Goal: Task Accomplishment & Management: Manage account settings

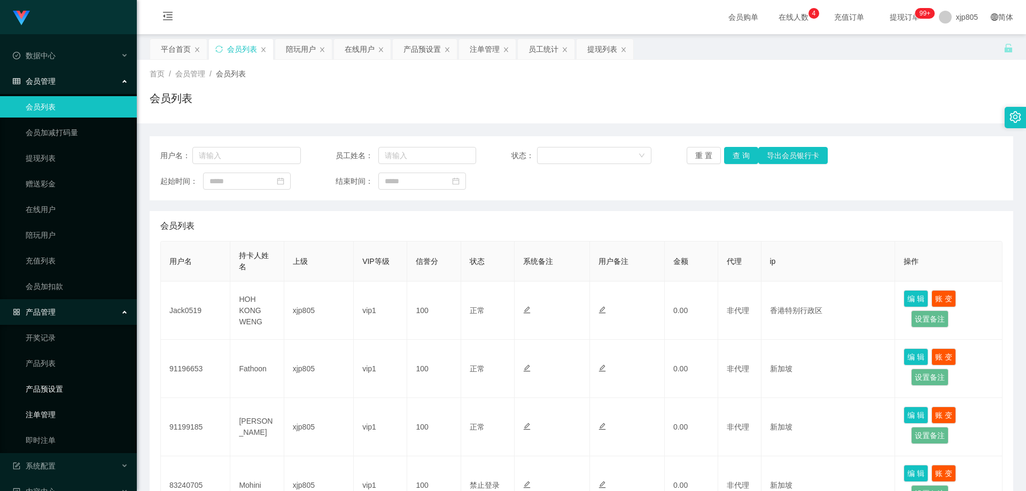
scroll to position [136, 0]
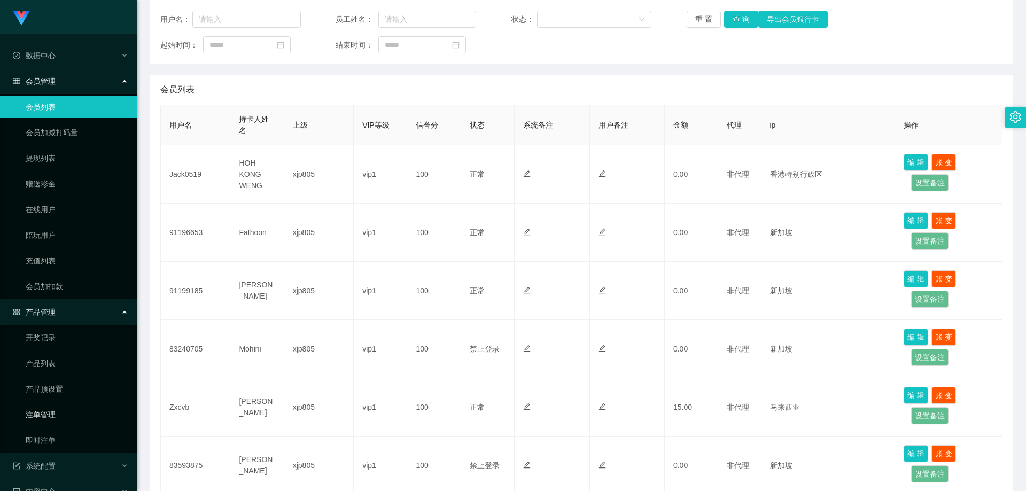
click at [55, 417] on link "注单管理" at bounding box center [77, 414] width 103 height 21
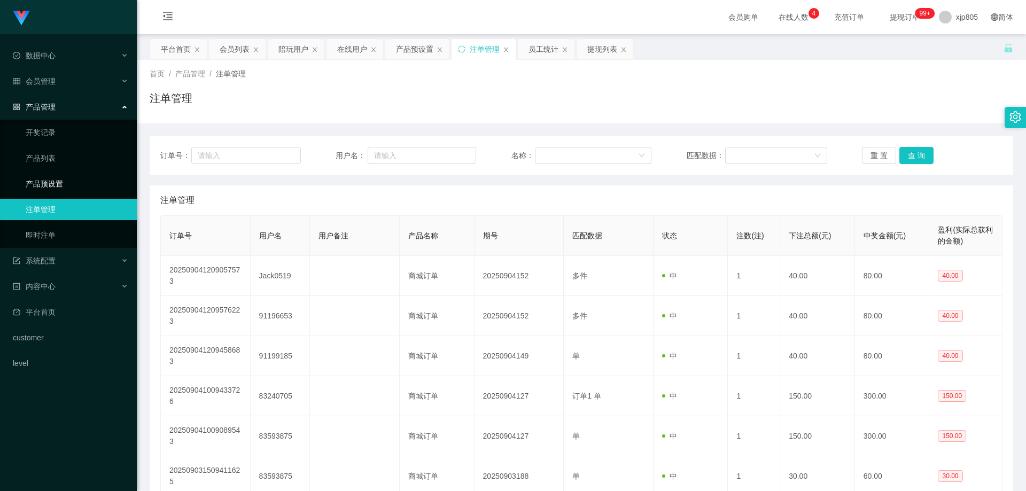
click at [57, 182] on link "产品预设置" at bounding box center [77, 183] width 103 height 21
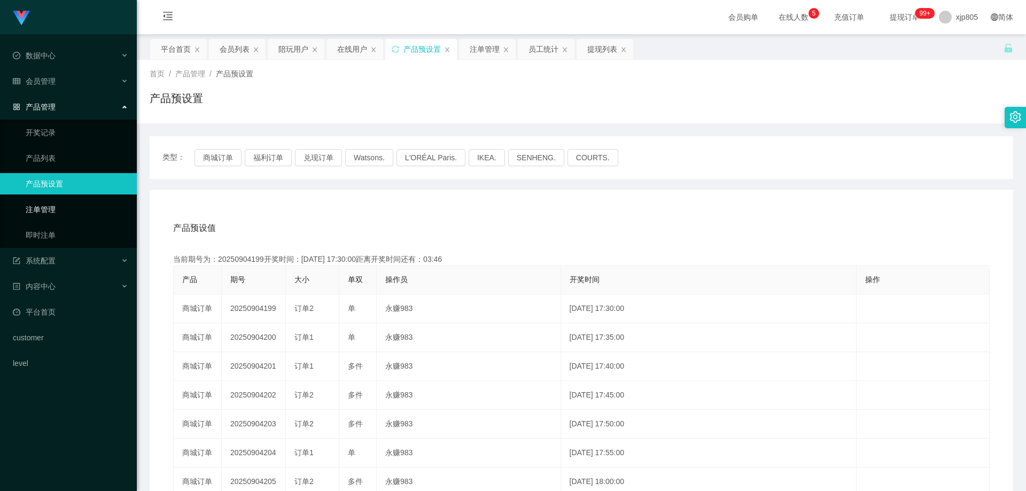
drag, startPoint x: 58, startPoint y: 207, endPoint x: 49, endPoint y: 35, distance: 172.3
click at [57, 206] on link "注单管理" at bounding box center [77, 209] width 103 height 21
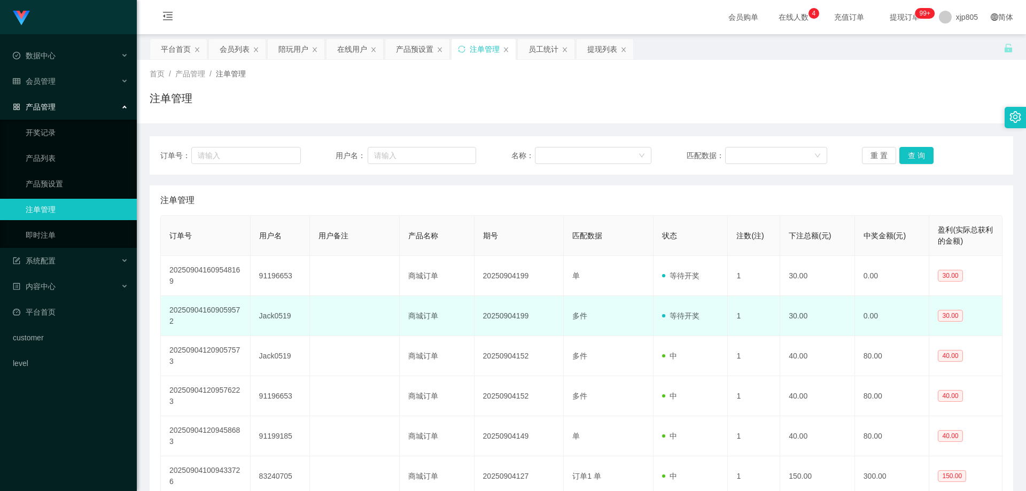
click at [269, 318] on td "Jack0519" at bounding box center [281, 316] width 60 height 40
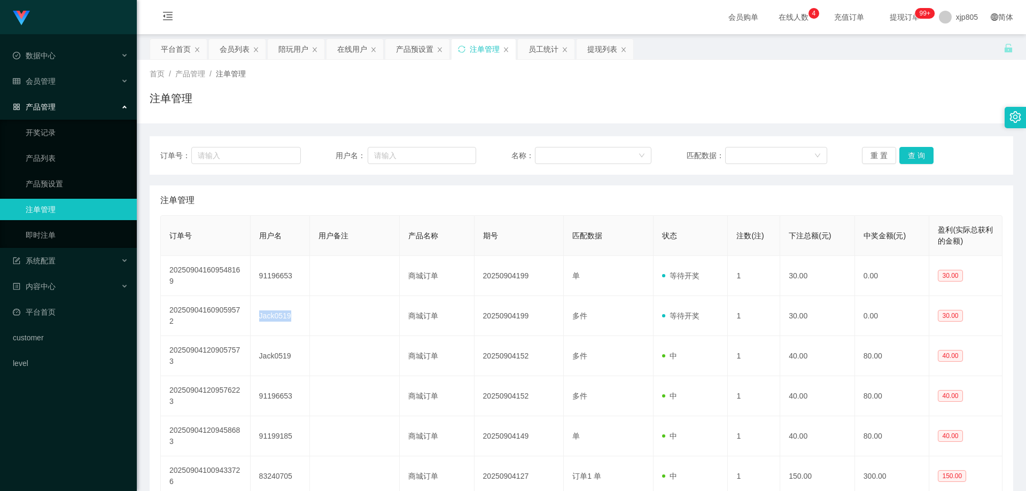
copy td "Jack0519"
click at [63, 189] on link "产品预设置" at bounding box center [77, 183] width 103 height 21
click at [64, 77] on div "会员管理" at bounding box center [68, 81] width 137 height 21
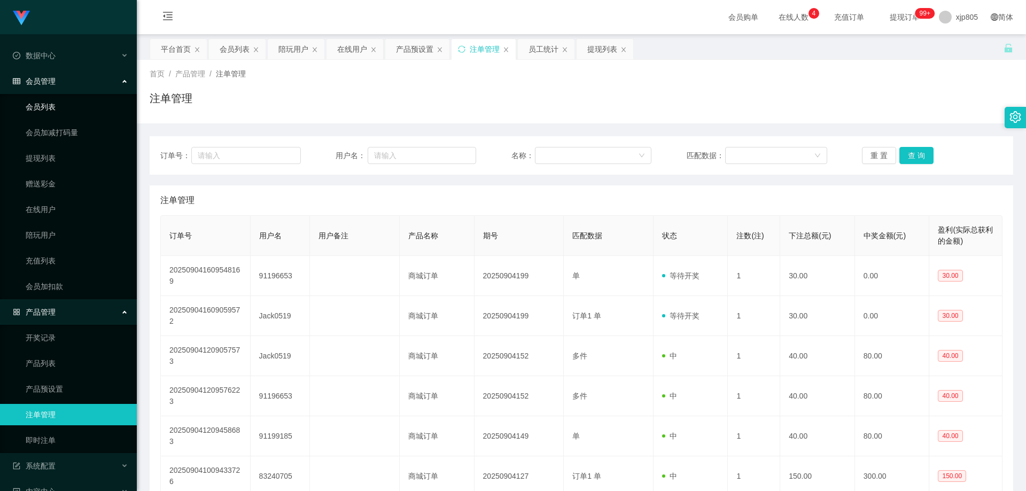
click at [58, 104] on link "会员列表" at bounding box center [77, 106] width 103 height 21
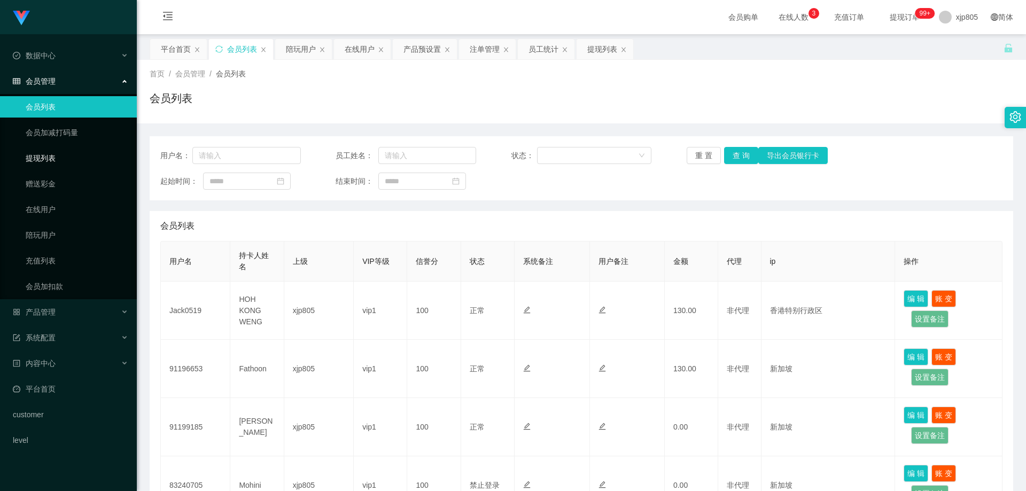
click at [55, 160] on link "提现列表" at bounding box center [77, 157] width 103 height 21
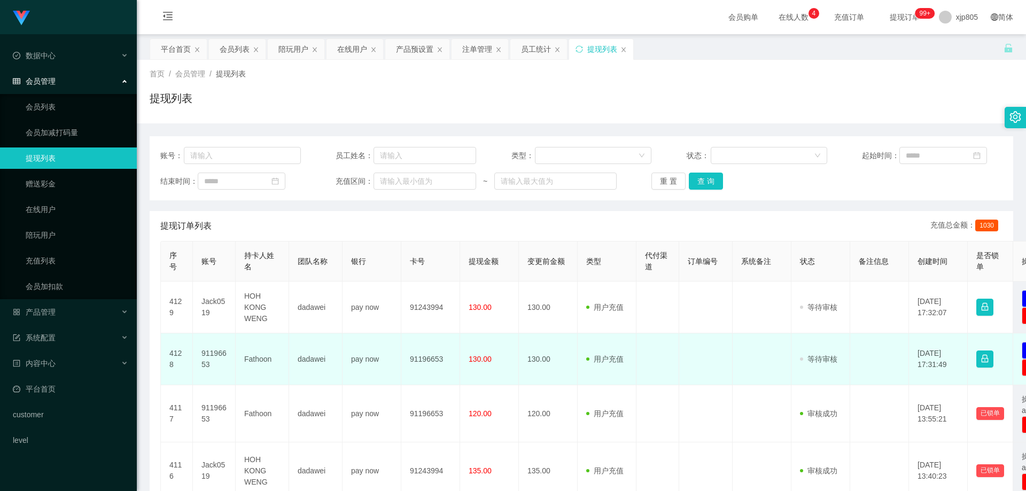
click at [209, 351] on td "91196653" at bounding box center [214, 359] width 43 height 52
copy td "91196653"
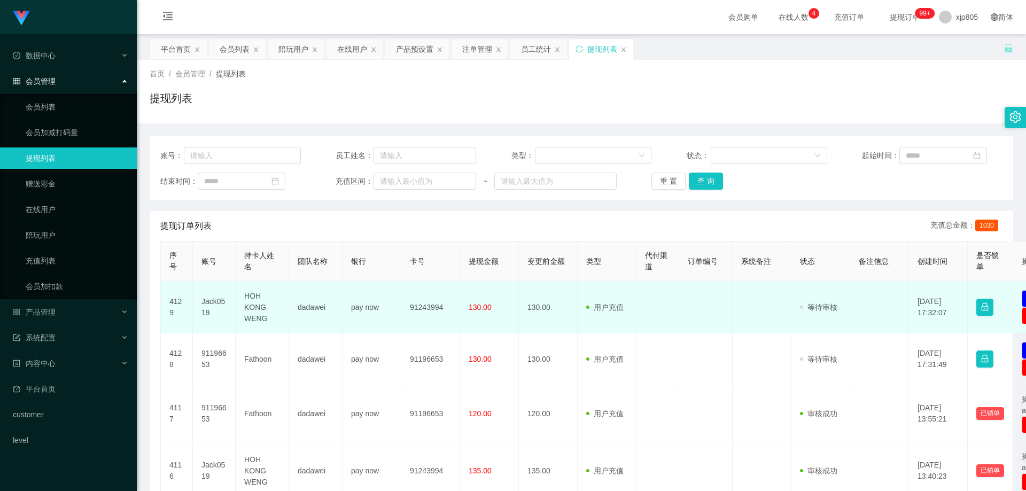
click at [208, 301] on td "Jack0519" at bounding box center [214, 308] width 43 height 52
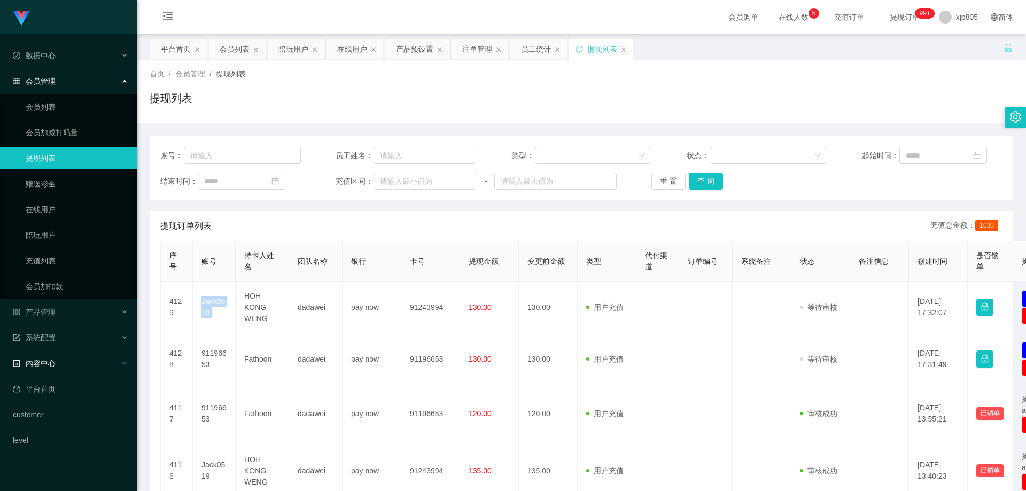
copy td "Jack0519"
